Goal: Transaction & Acquisition: Purchase product/service

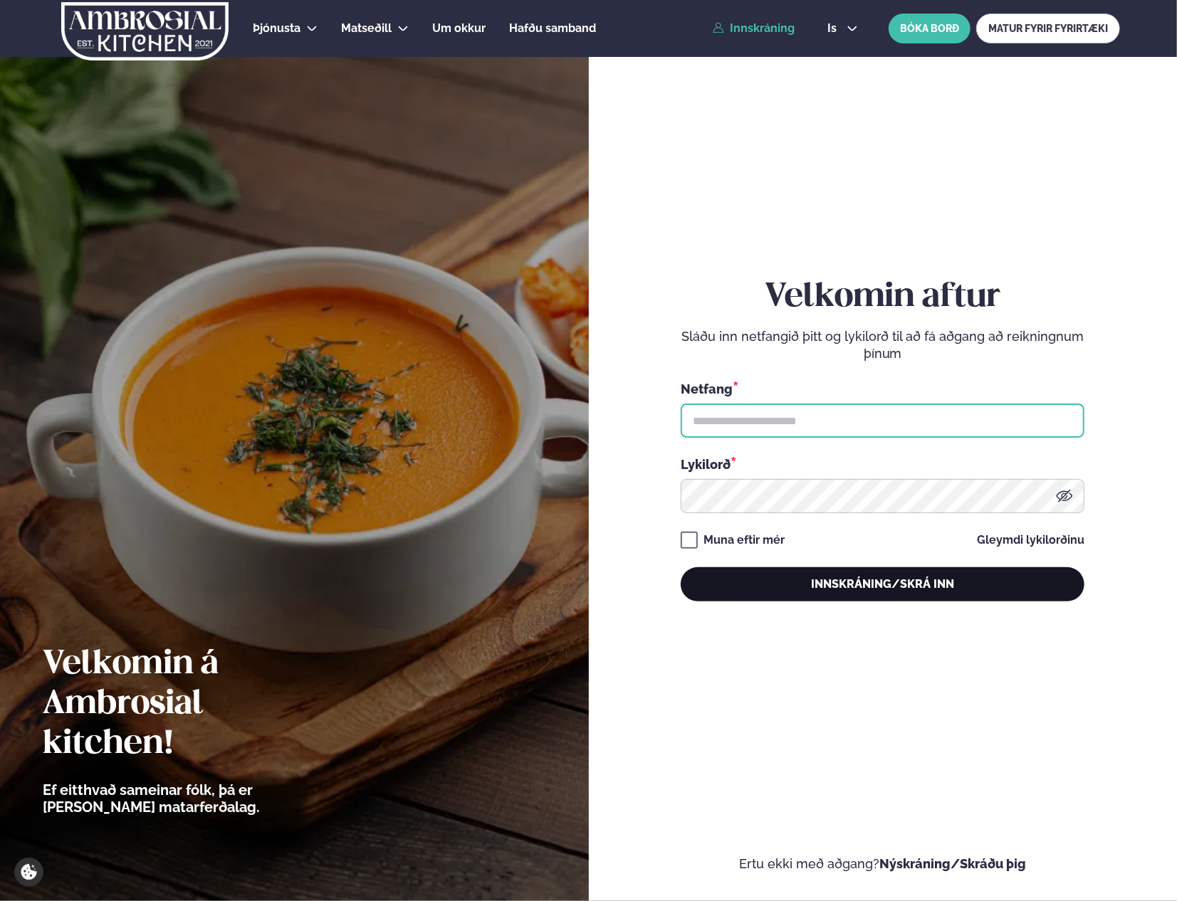
type input "**********"
click at [809, 581] on button "Innskráning/Skrá inn" at bounding box center [882, 584] width 404 height 34
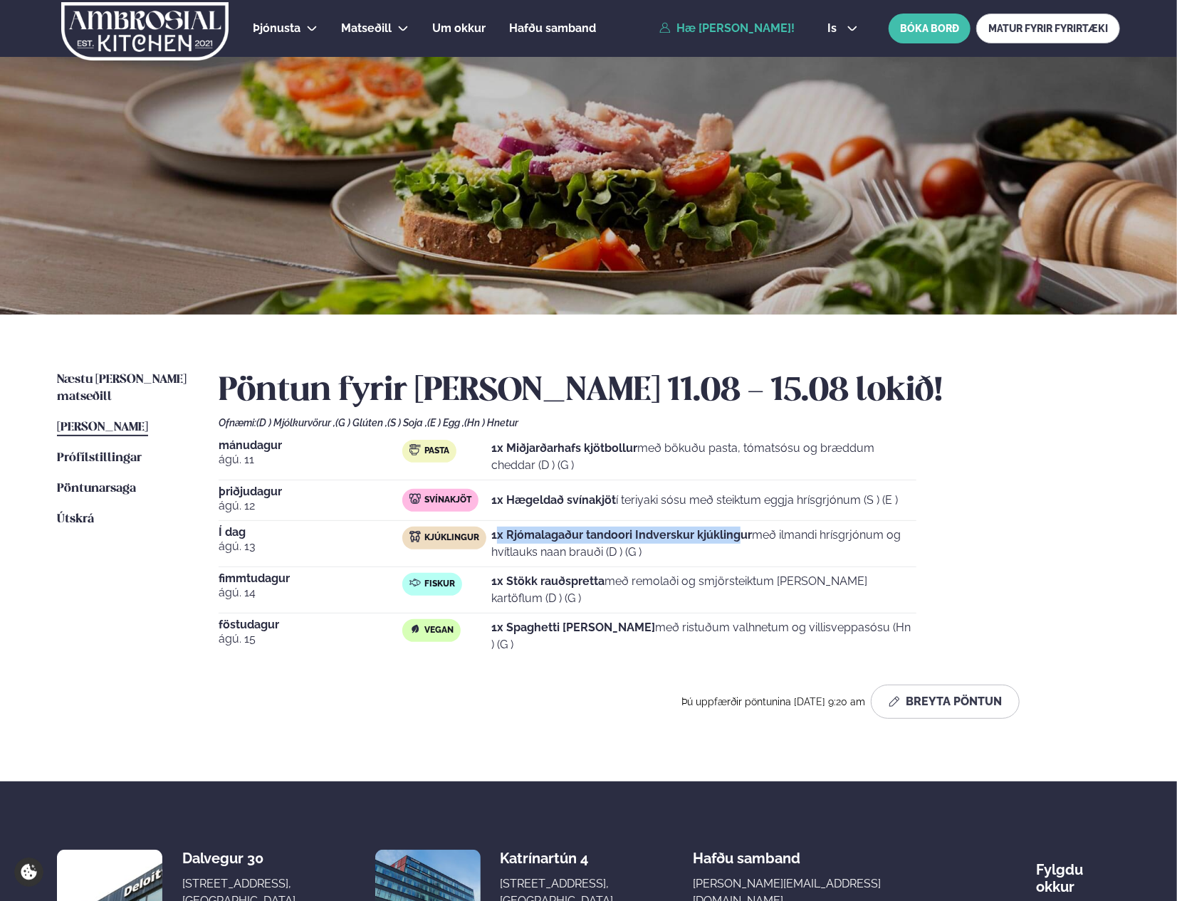
drag, startPoint x: 500, startPoint y: 533, endPoint x: 742, endPoint y: 540, distance: 241.4
click at [742, 540] on strong "1x Rjómalagaður tandoori Indverskur kjúklingur" at bounding box center [621, 535] width 260 height 14
click at [761, 540] on p "1x Rjómalagaður tandoori Indverskur kjúklingur með ilmandi hrísgrjónum og hvítl…" at bounding box center [703, 544] width 425 height 34
drag, startPoint x: 582, startPoint y: 532, endPoint x: 735, endPoint y: 537, distance: 153.1
click at [735, 537] on strong "1x Rjómalagaður tandoori Indverskur kjúklingur" at bounding box center [621, 535] width 260 height 14
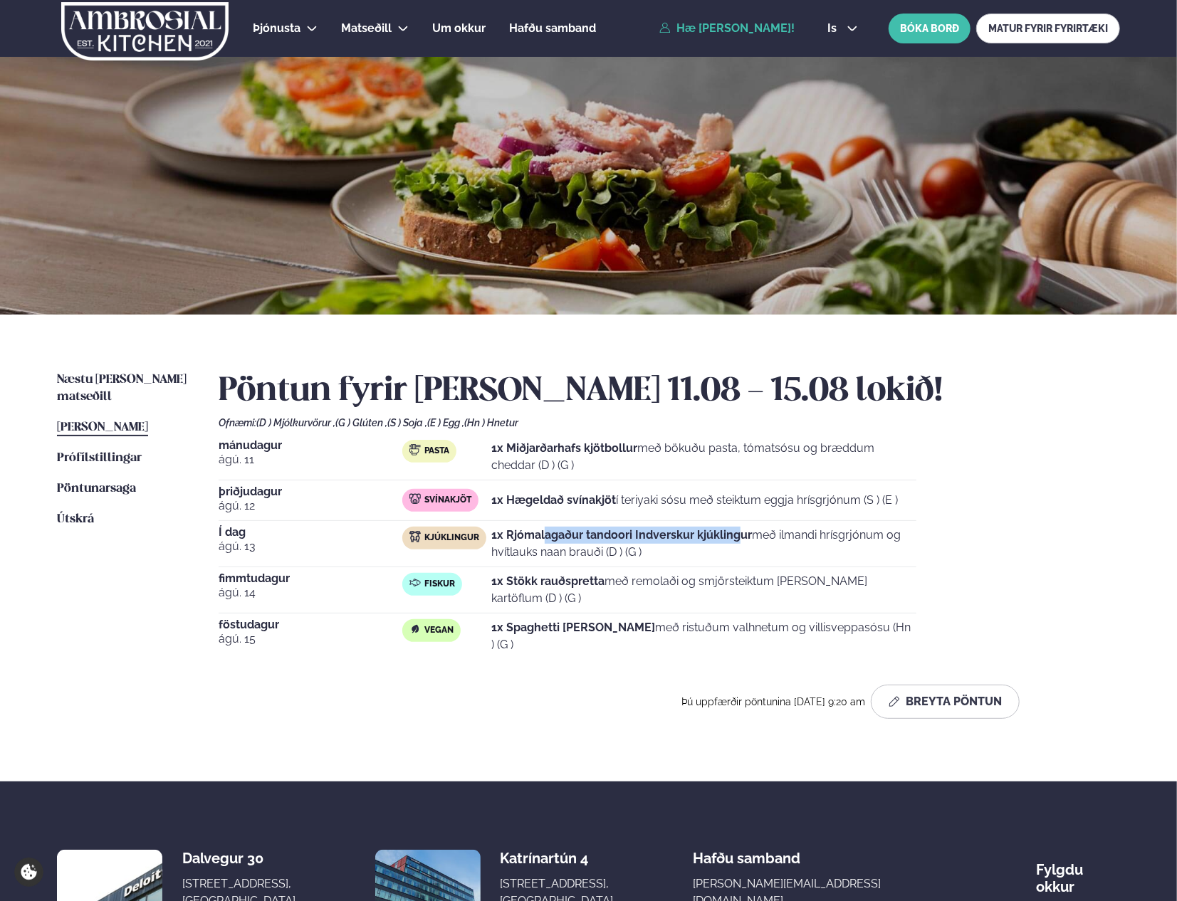
click at [735, 537] on strong "1x Rjómalagaður tandoori Indverskur kjúklingur" at bounding box center [621, 535] width 260 height 14
drag, startPoint x: 505, startPoint y: 498, endPoint x: 860, endPoint y: 504, distance: 354.5
click at [860, 504] on p "1x Hægeldað svínakjöt í teriyaki sósu með steiktum eggja hrísgrjónum (S ) (E )" at bounding box center [694, 500] width 406 height 17
click at [1001, 467] on div "[DATE] Pasta 1x Miðjarðarhafs kjötbollur með bökuðu pasta, tómatsósu og bræddum…" at bounding box center [669, 549] width 901 height 219
